Goal: Information Seeking & Learning: Compare options

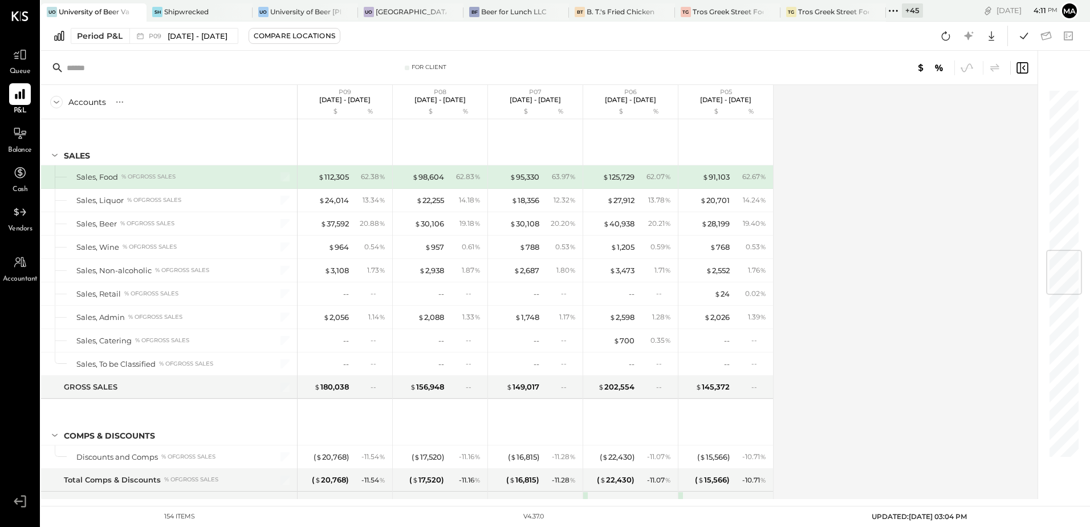
scroll to position [1361, 0]
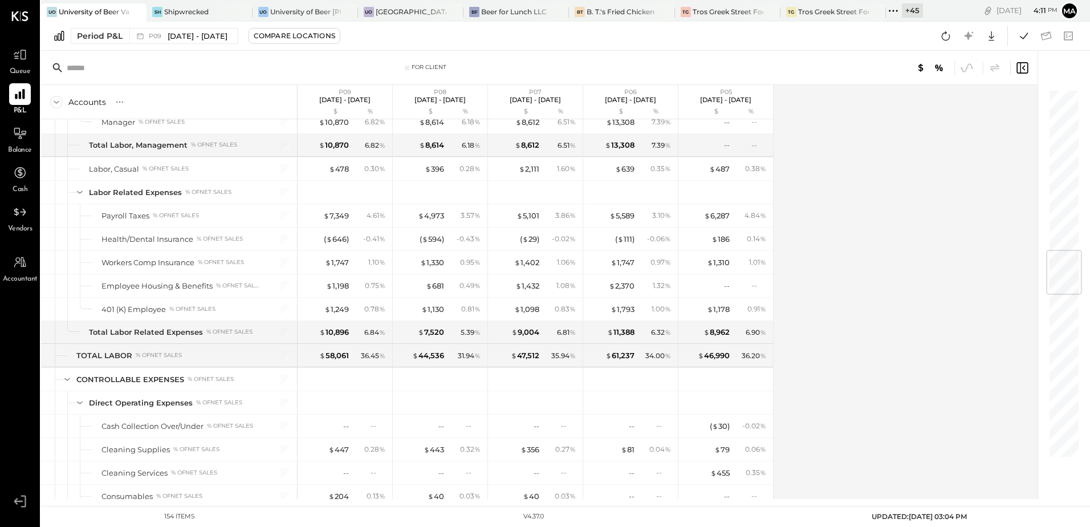
click at [88, 14] on div "University of Beer Vacaville" at bounding box center [94, 12] width 71 height 10
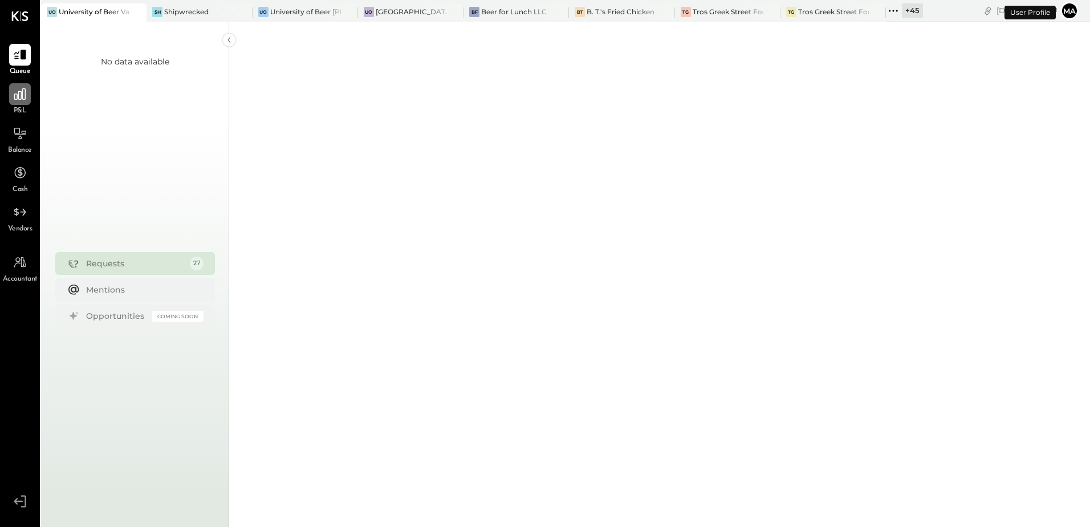
click at [23, 103] on div at bounding box center [20, 94] width 22 height 22
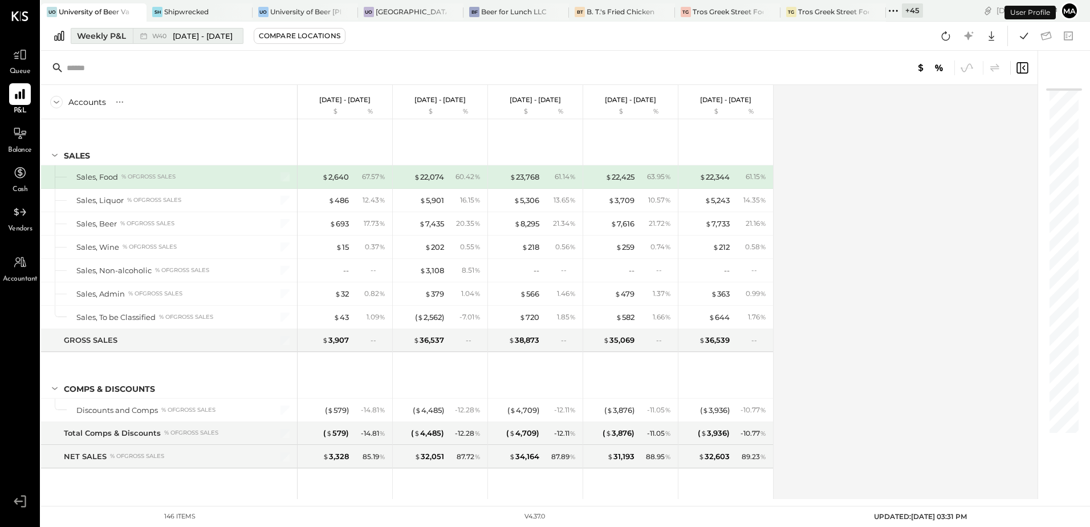
click at [116, 36] on div "Weekly P&L" at bounding box center [101, 35] width 49 height 11
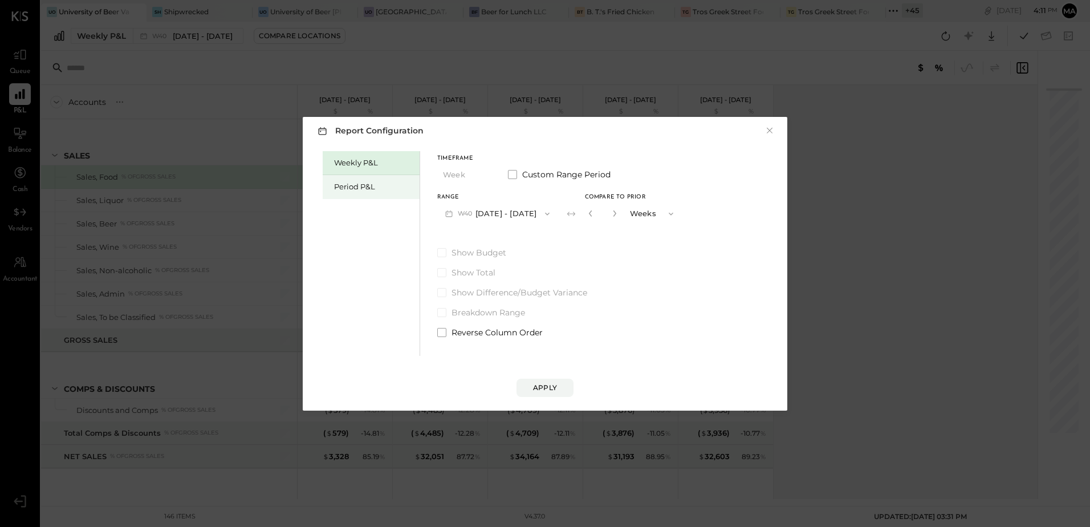
click at [360, 191] on div "Period P&L" at bounding box center [374, 186] width 80 height 11
click at [524, 215] on button "P10 [DATE] - [DATE]" at bounding box center [495, 213] width 117 height 21
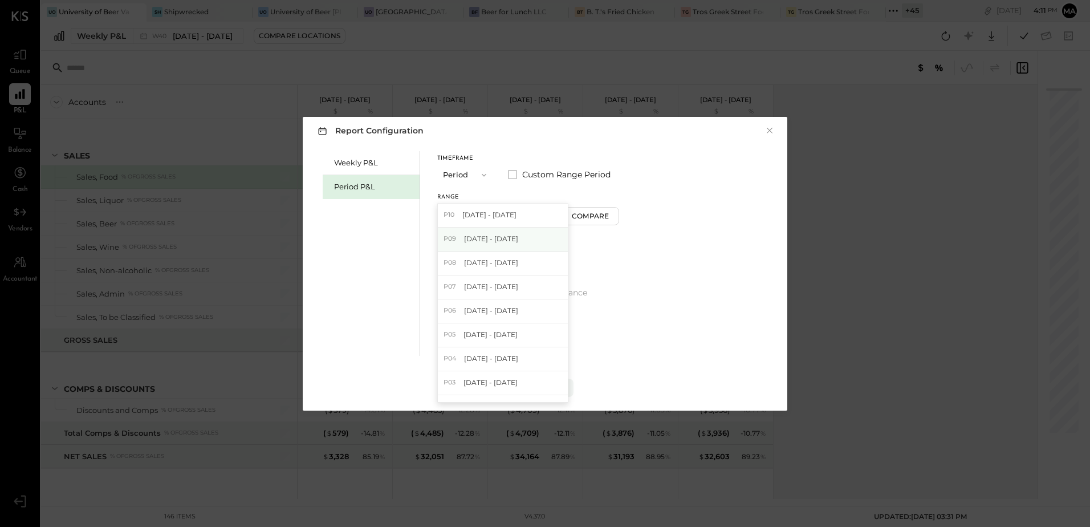
click at [518, 240] on span "[DATE] - [DATE]" at bounding box center [491, 239] width 54 height 10
click at [524, 217] on button "P09 [DATE] - [DATE]" at bounding box center [496, 213] width 119 height 21
click at [515, 264] on span "[DATE] - [DATE]" at bounding box center [491, 263] width 54 height 10
click at [549, 381] on button "Apply" at bounding box center [544, 387] width 57 height 18
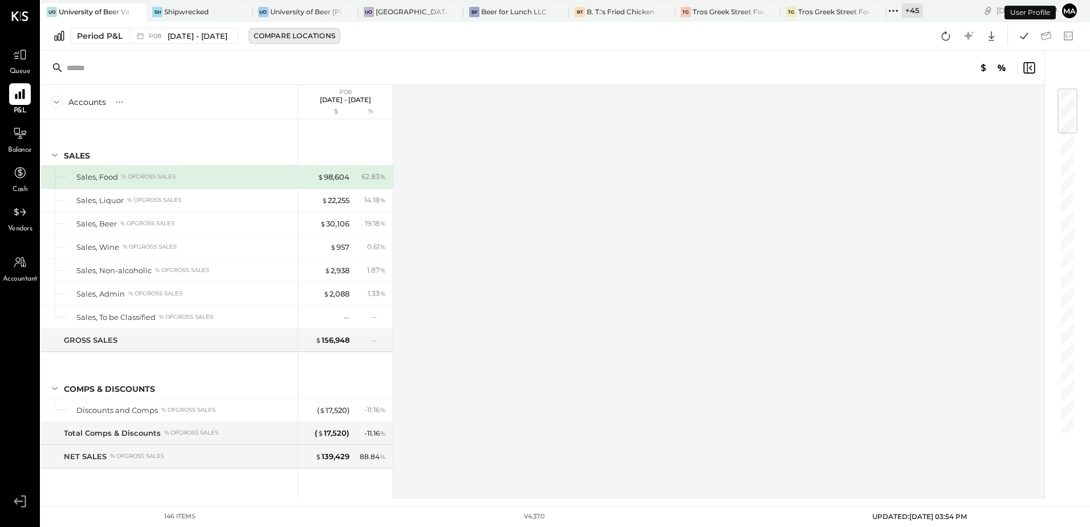
click at [312, 37] on div "Compare Locations" at bounding box center [294, 36] width 81 height 10
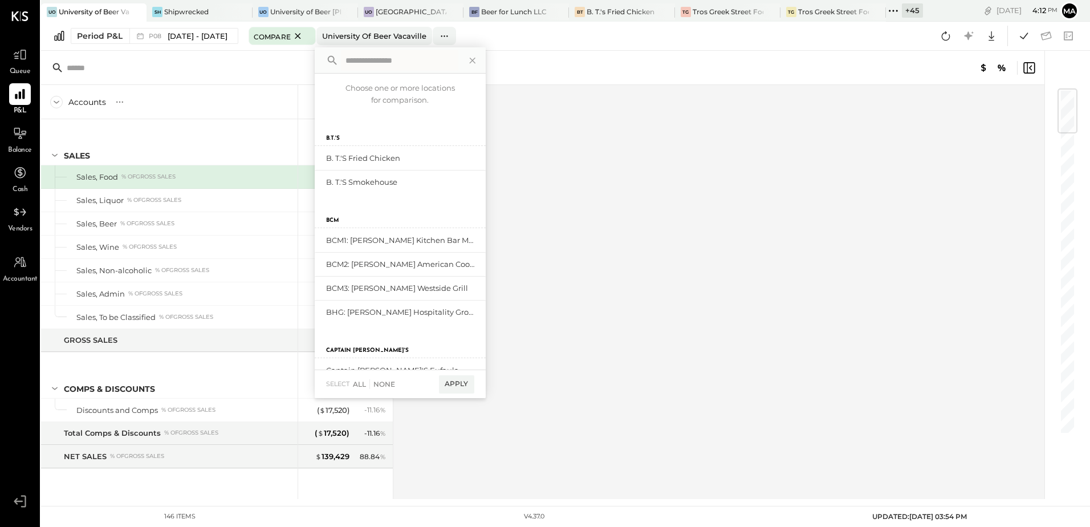
click at [380, 66] on input "text" at bounding box center [399, 60] width 117 height 21
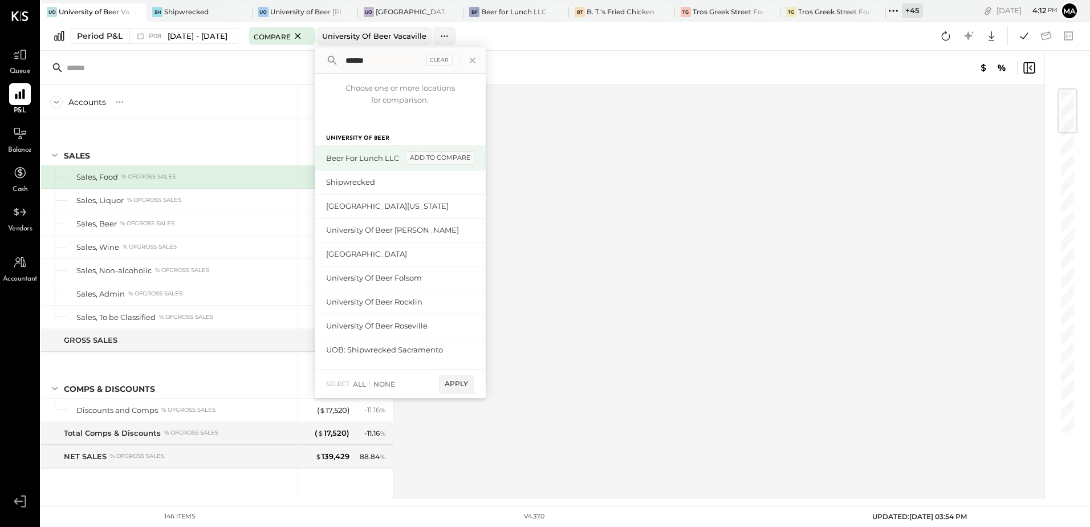
type input "******"
click at [444, 158] on div "add to compare" at bounding box center [440, 158] width 68 height 14
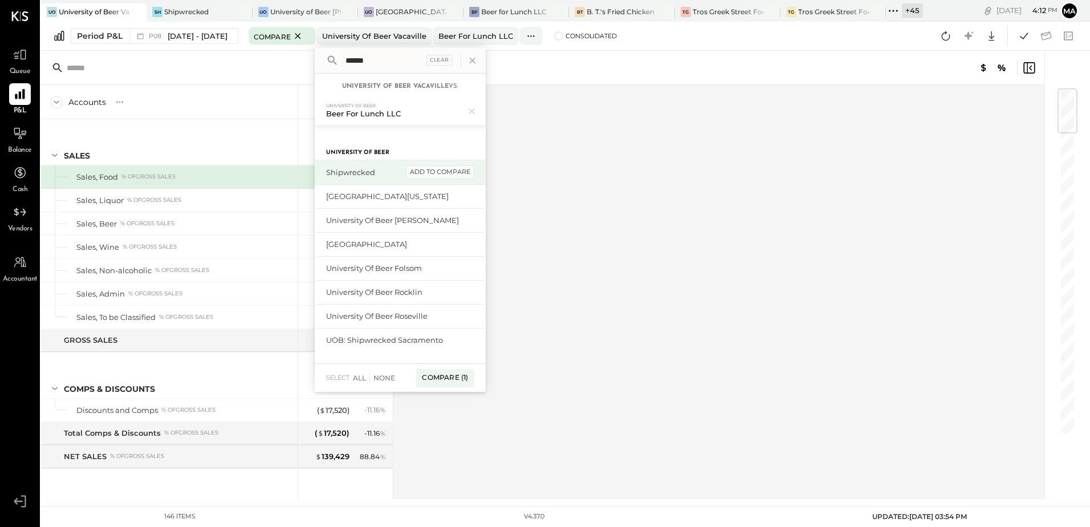
click at [444, 176] on div "add to compare" at bounding box center [440, 172] width 68 height 14
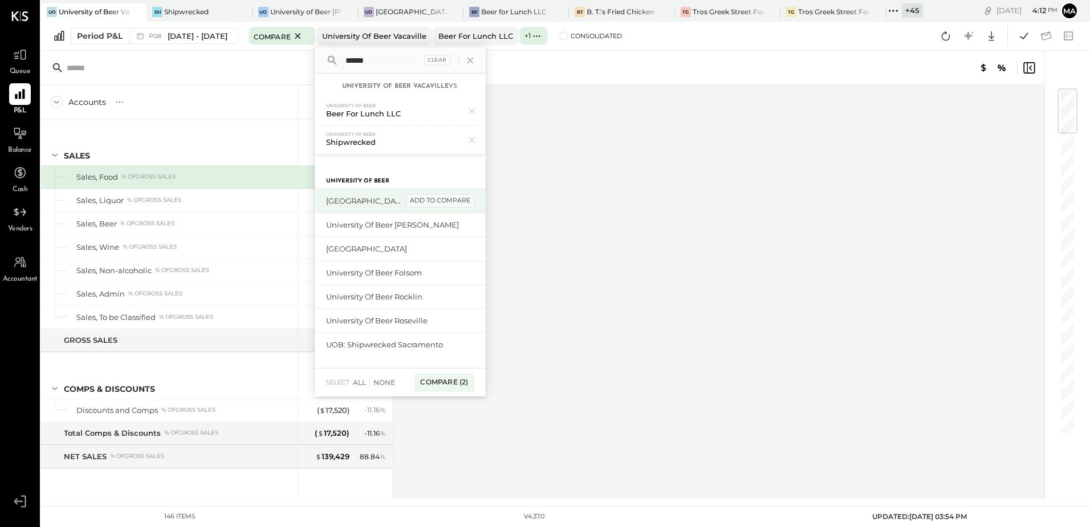
click at [451, 198] on div "add to compare" at bounding box center [440, 201] width 68 height 14
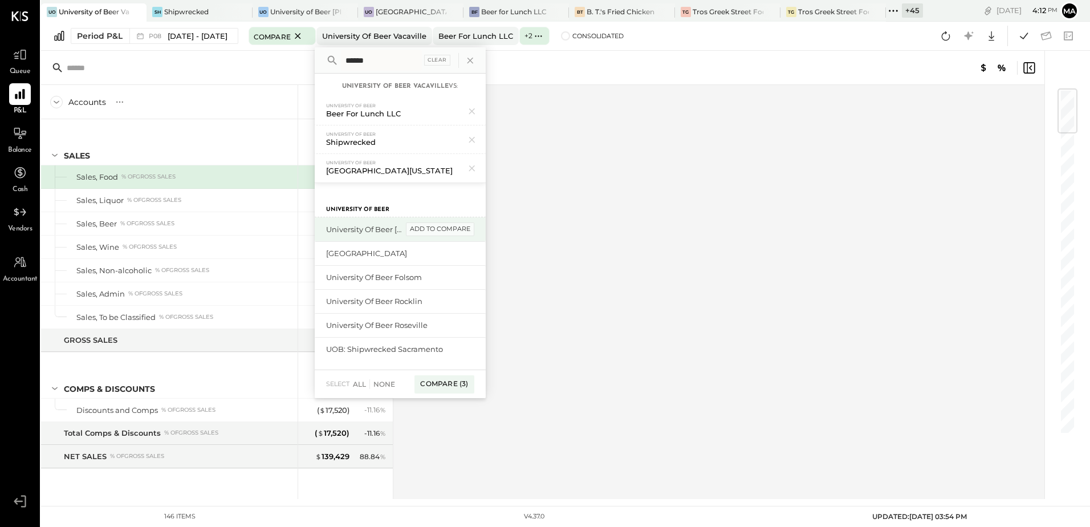
click at [455, 229] on div "add to compare" at bounding box center [440, 229] width 68 height 14
click at [0, 0] on div "add to compare" at bounding box center [0, 0] width 0 height 0
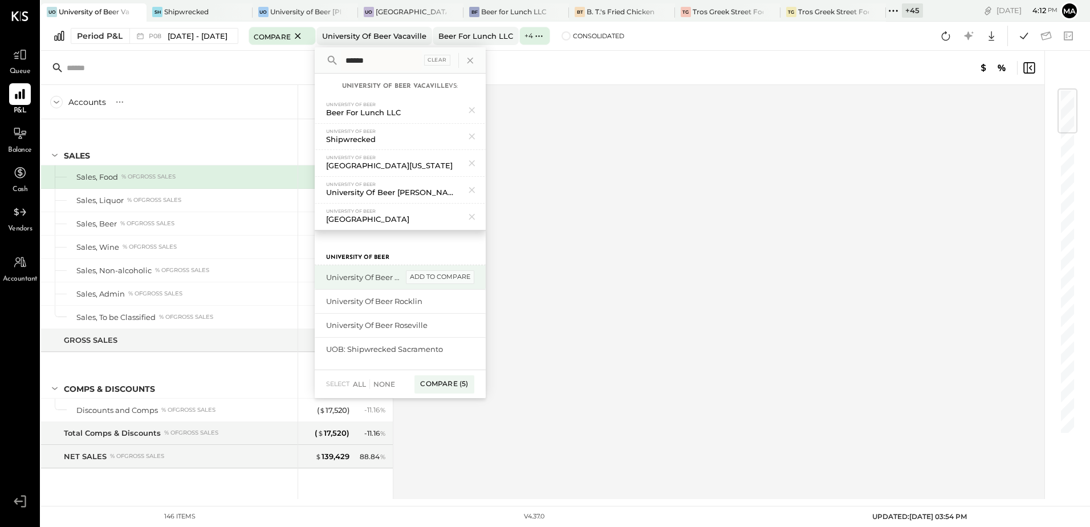
click at [463, 275] on div "add to compare" at bounding box center [440, 277] width 68 height 14
click at [467, 283] on div "add to compare" at bounding box center [440, 277] width 68 height 14
click at [465, 281] on div "add to compare" at bounding box center [440, 277] width 68 height 14
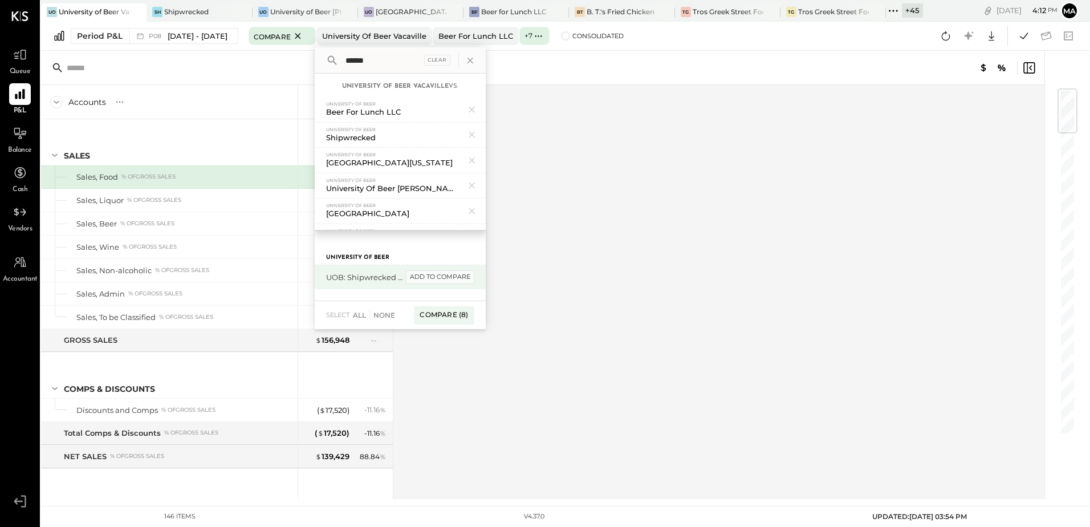
click at [463, 279] on div "add to compare" at bounding box center [440, 277] width 68 height 14
click at [467, 295] on div "Compare (9)" at bounding box center [443, 290] width 59 height 18
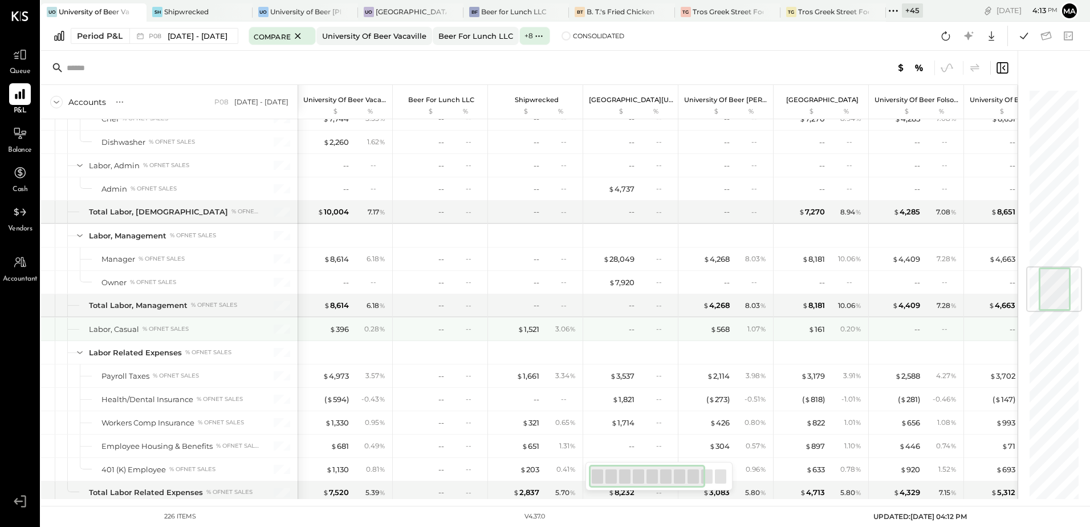
scroll to position [1425, 0]
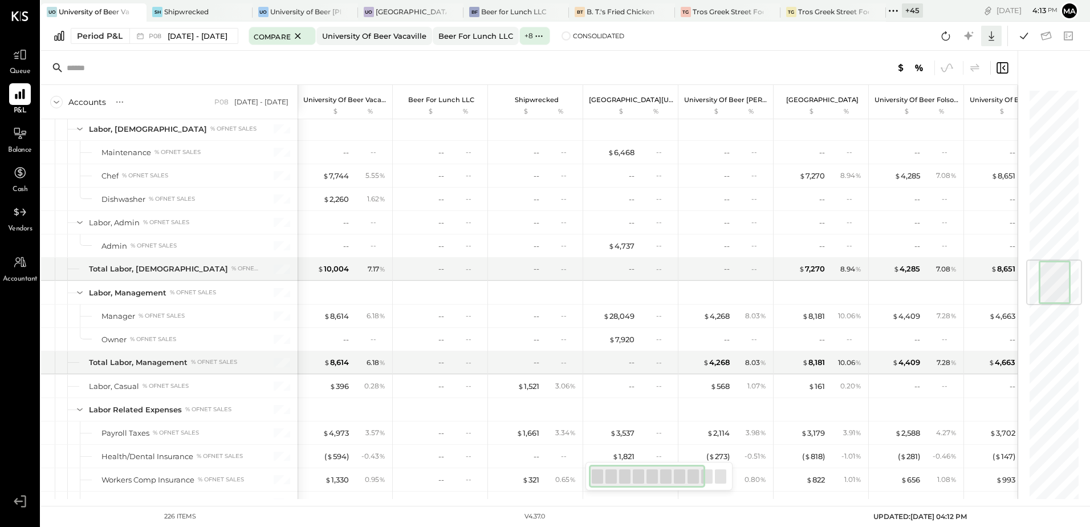
click at [994, 41] on icon at bounding box center [991, 35] width 15 height 15
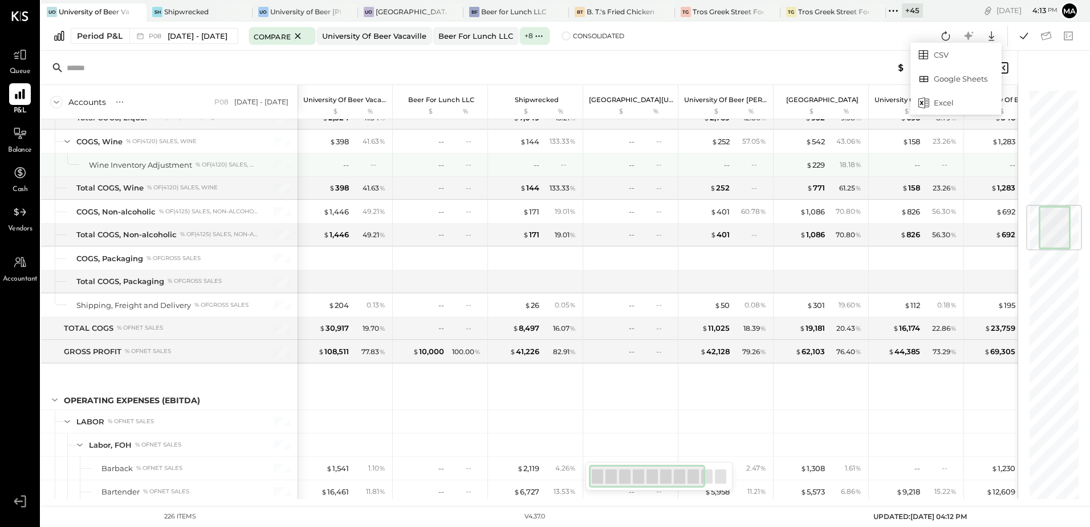
scroll to position [684, 0]
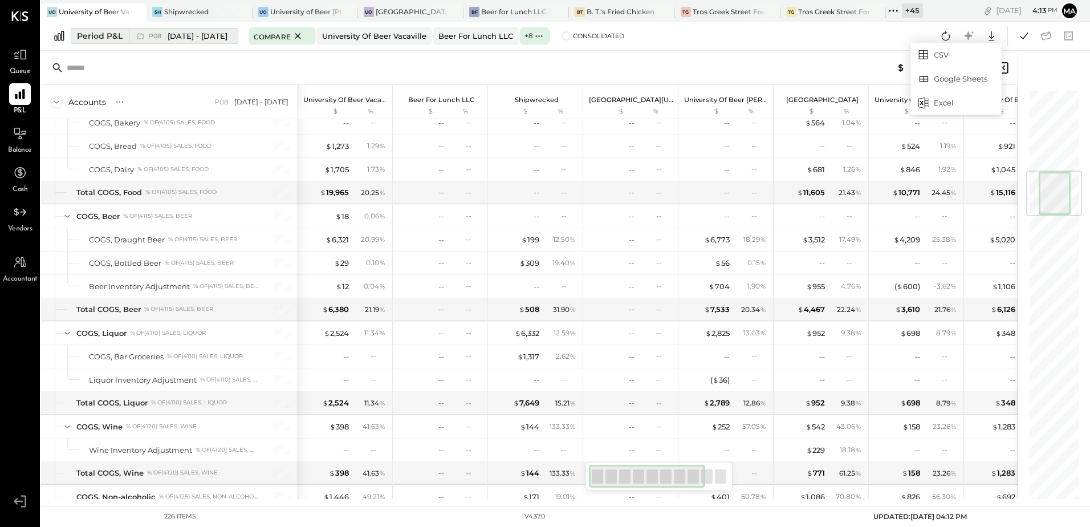
click at [199, 35] on span "[DATE] - [DATE]" at bounding box center [198, 36] width 60 height 11
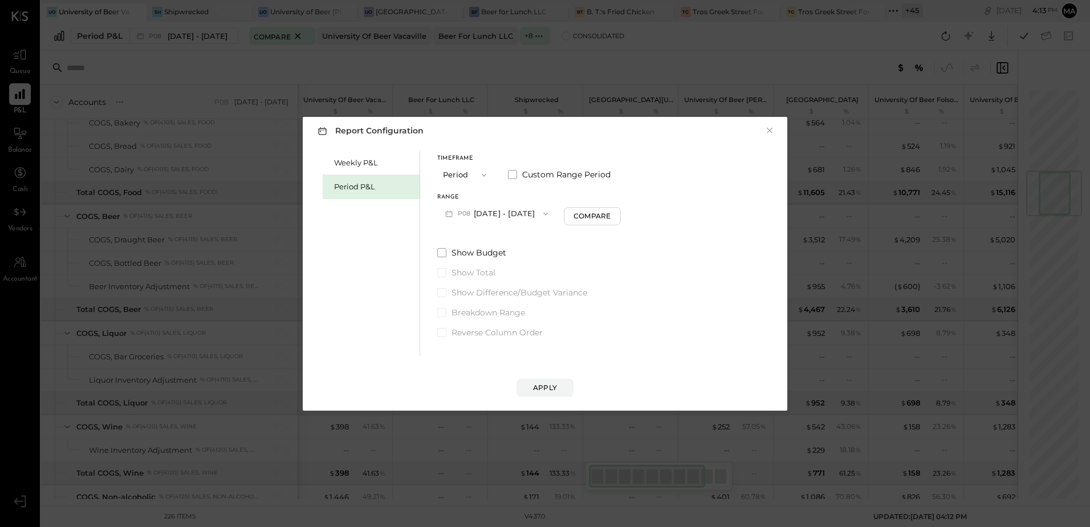
click at [498, 218] on button "P08 [DATE] - [DATE]" at bounding box center [496, 213] width 119 height 21
click at [507, 236] on span "[DATE] - [DATE]" at bounding box center [491, 239] width 54 height 10
click at [542, 393] on button "Apply" at bounding box center [544, 387] width 57 height 18
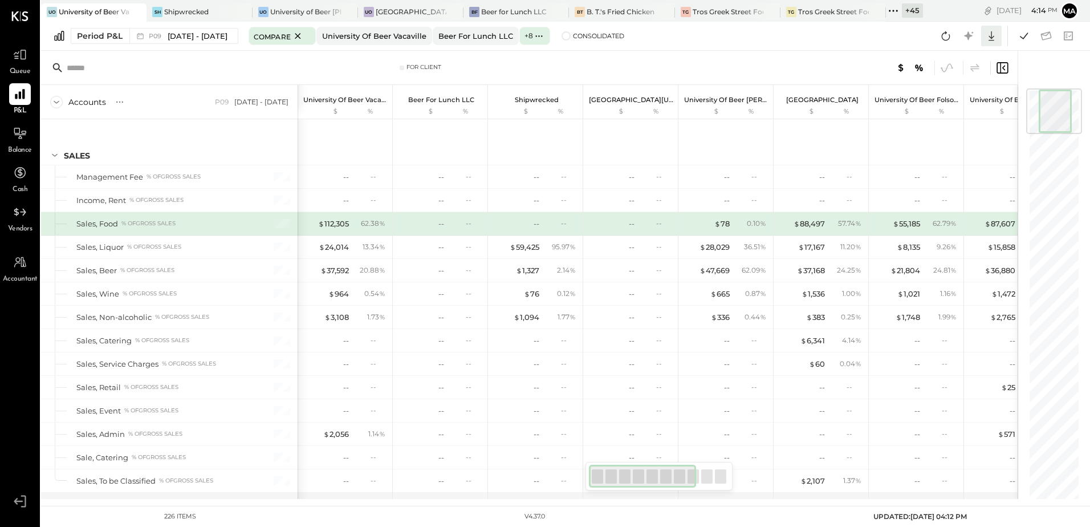
click at [987, 35] on icon at bounding box center [991, 35] width 15 height 15
click at [937, 103] on div "Excel" at bounding box center [955, 103] width 91 height 24
click at [715, 44] on div "Period P&L P09 [DATE] - [DATE] Compare University of Beer Vacaville Beer for Lu…" at bounding box center [565, 36] width 1049 height 29
